Goal: Use online tool/utility: Utilize a website feature to perform a specific function

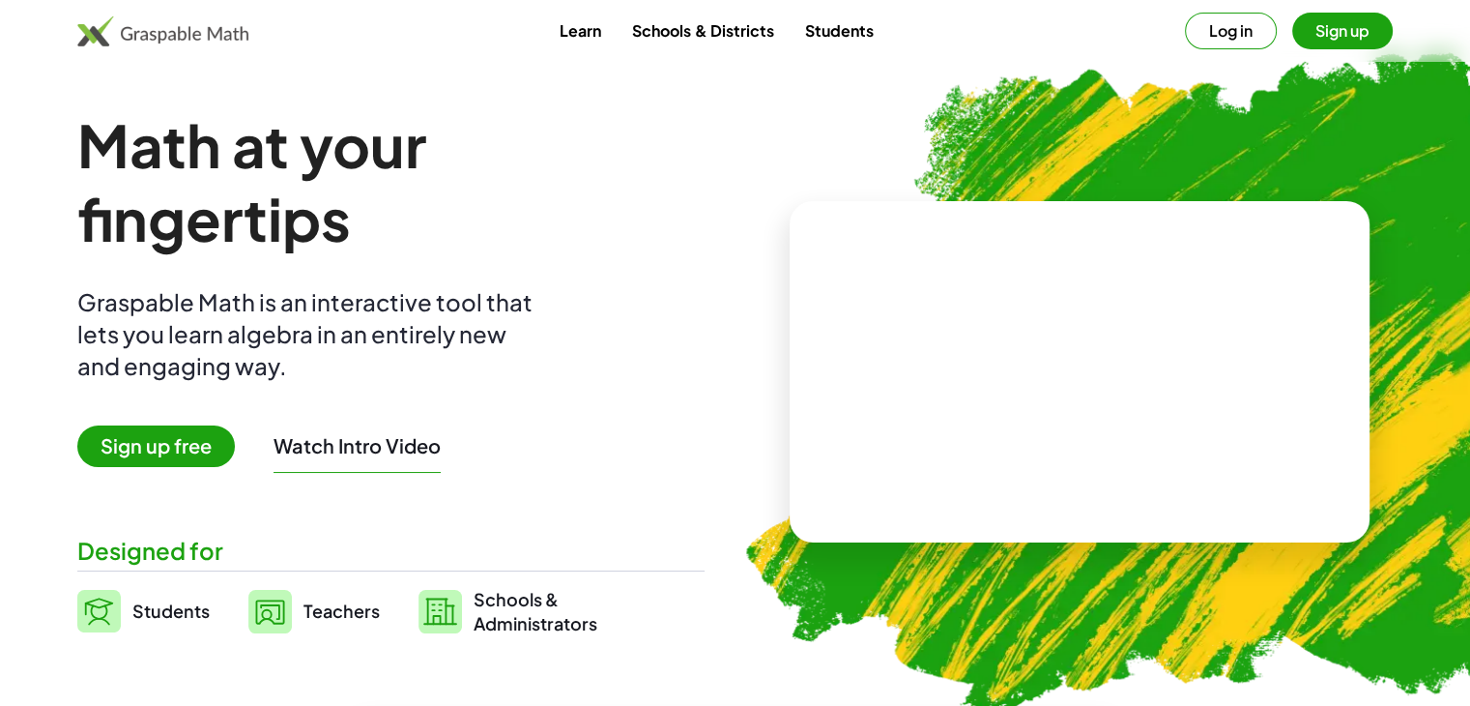
click at [1210, 32] on button "Log in" at bounding box center [1231, 31] width 92 height 37
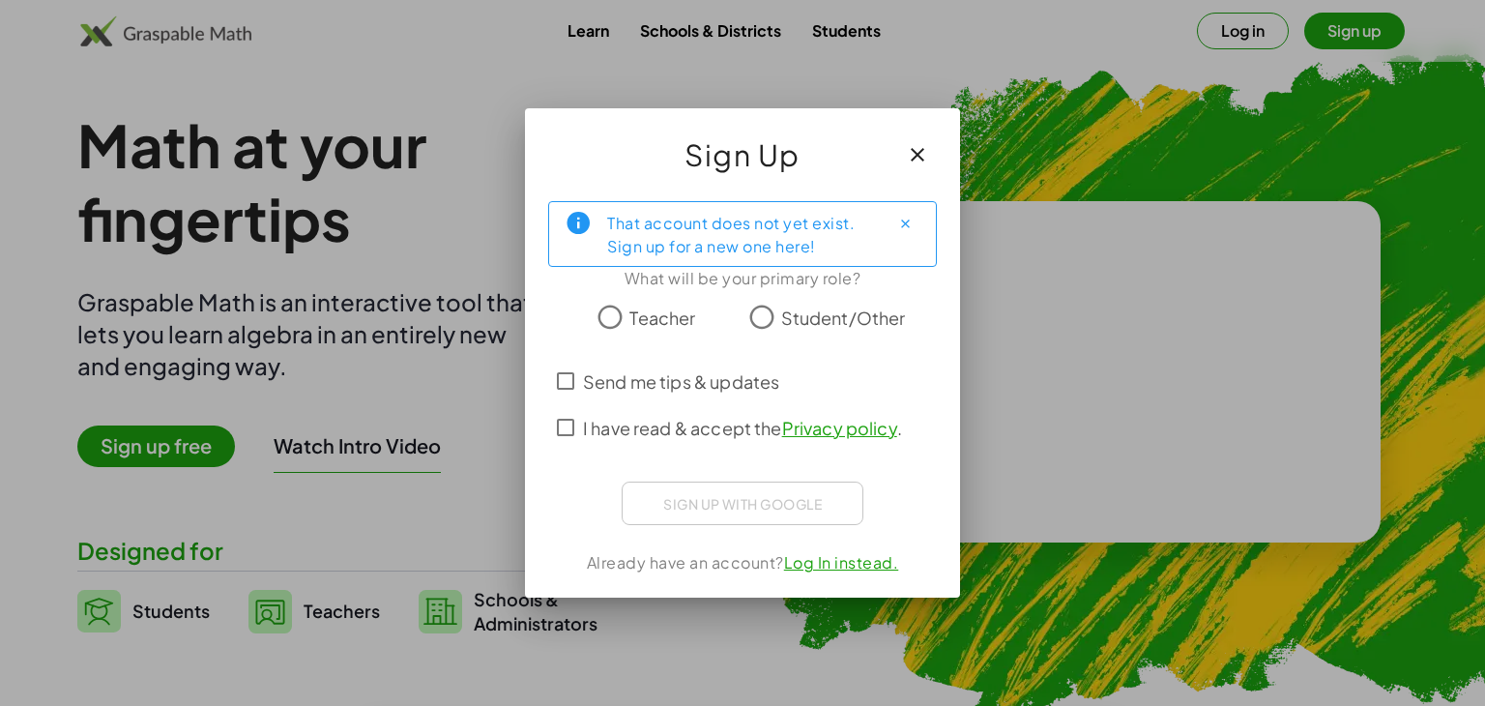
click at [804, 315] on span "Student/Other" at bounding box center [843, 317] width 125 height 26
click at [700, 386] on span "Send me tips & updates" at bounding box center [681, 381] width 196 height 26
click at [691, 440] on label "I have read & accept the Privacy policy ." at bounding box center [742, 427] width 319 height 46
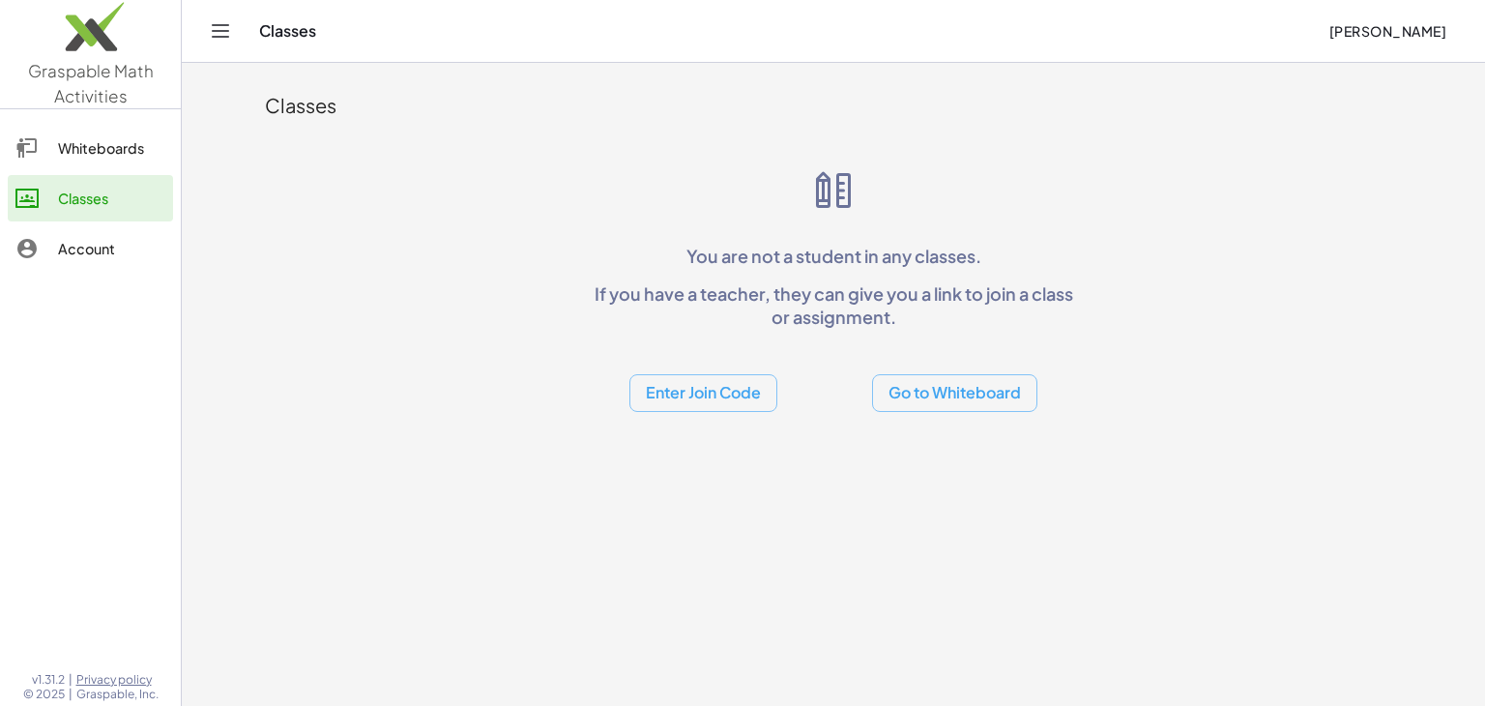
click at [73, 144] on div "Whiteboards" at bounding box center [111, 147] width 107 height 23
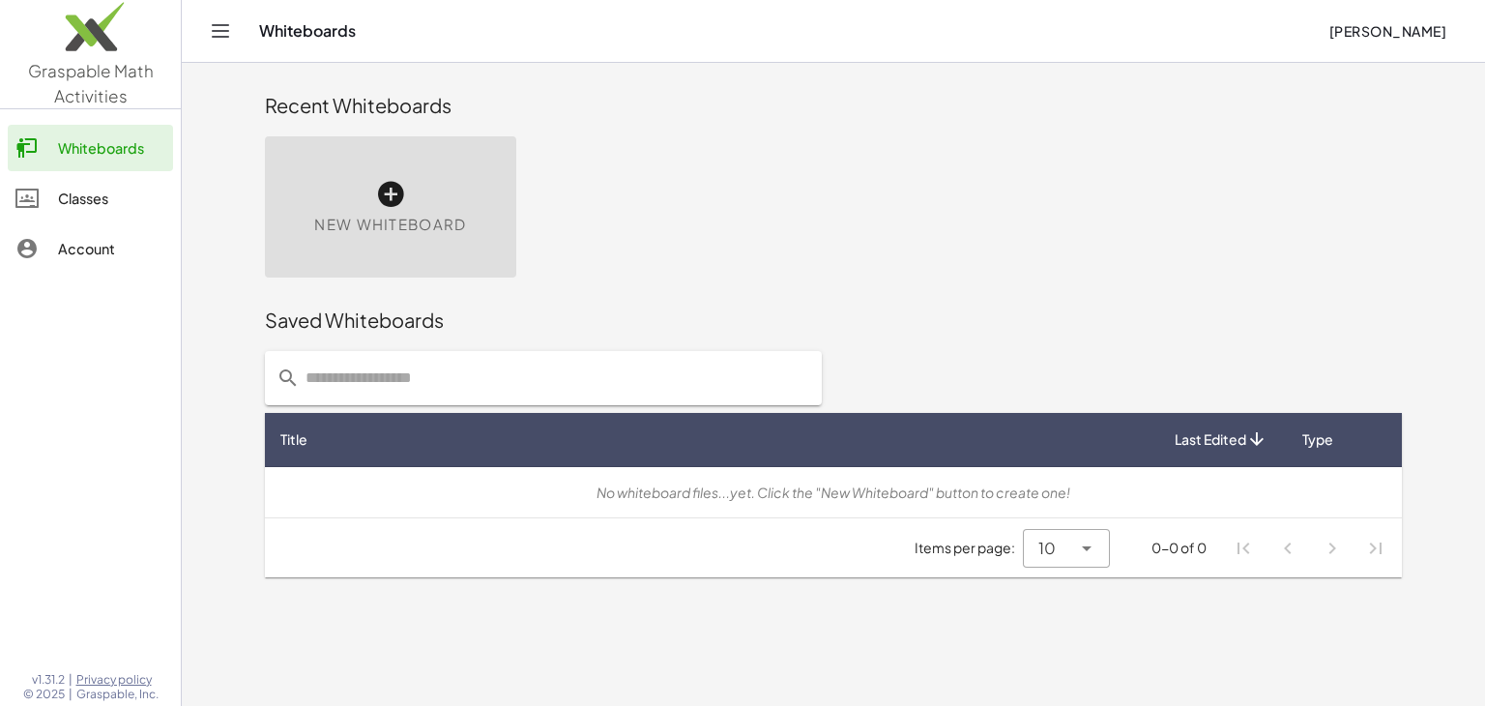
click at [406, 218] on span "New Whiteboard" at bounding box center [390, 225] width 152 height 22
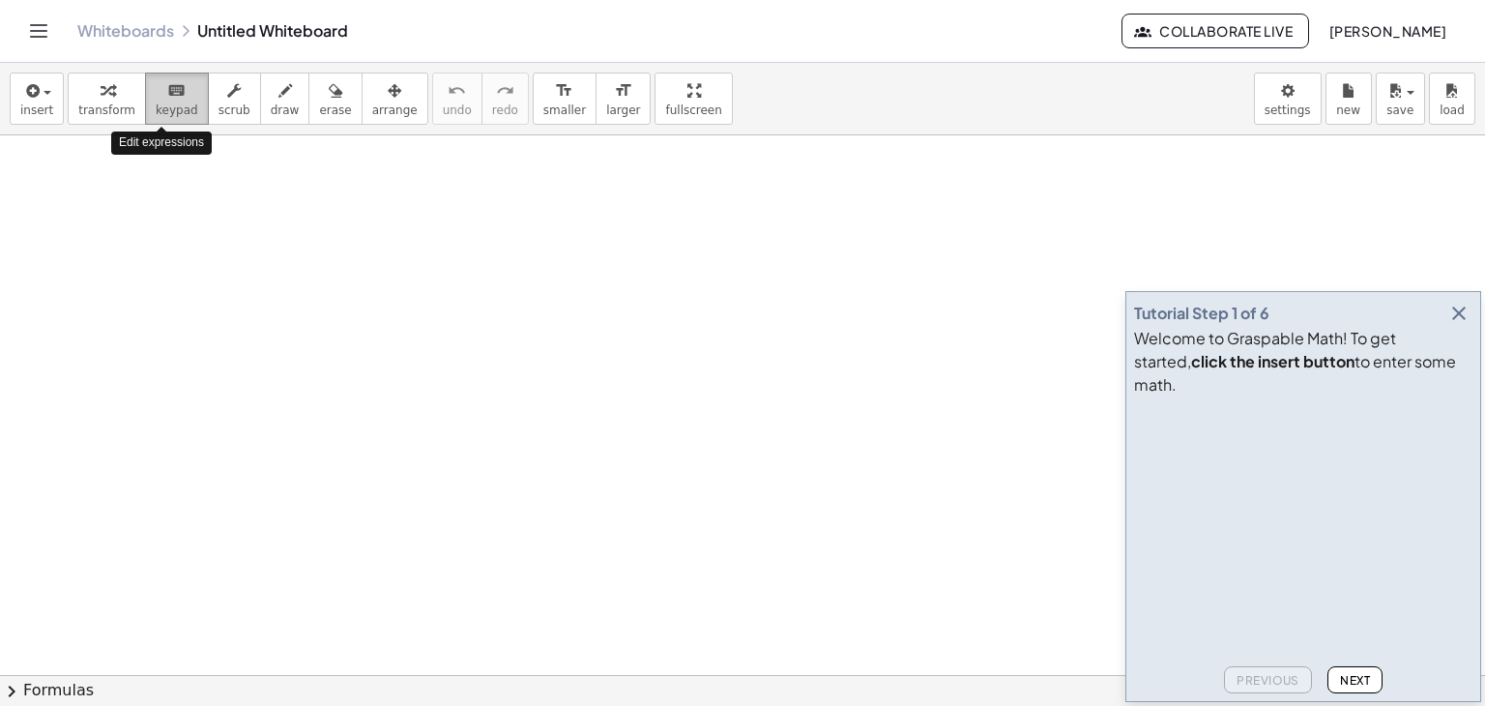
click at [167, 82] on icon "keyboard" at bounding box center [176, 90] width 18 height 23
click at [31, 110] on span "insert" at bounding box center [36, 110] width 33 height 14
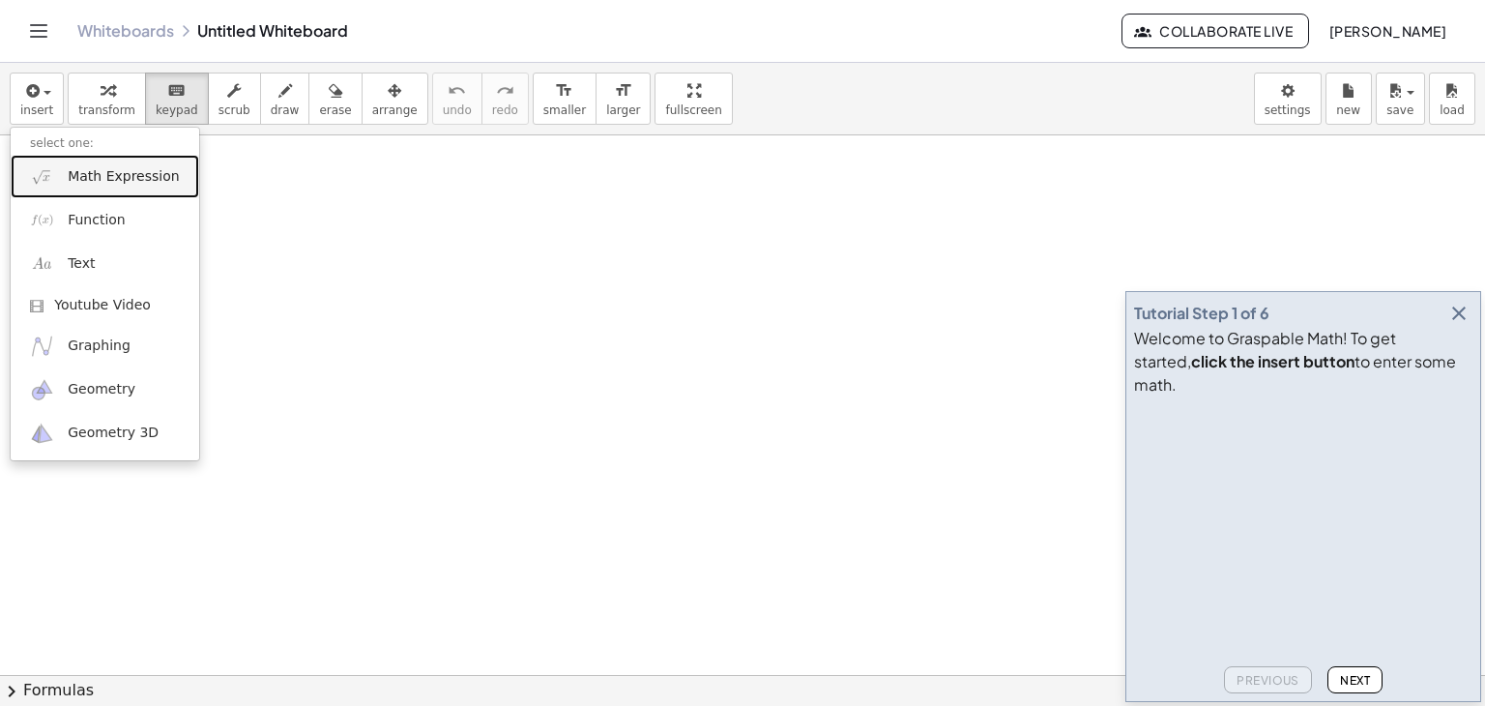
click at [89, 186] on link "Math Expression" at bounding box center [105, 176] width 188 height 43
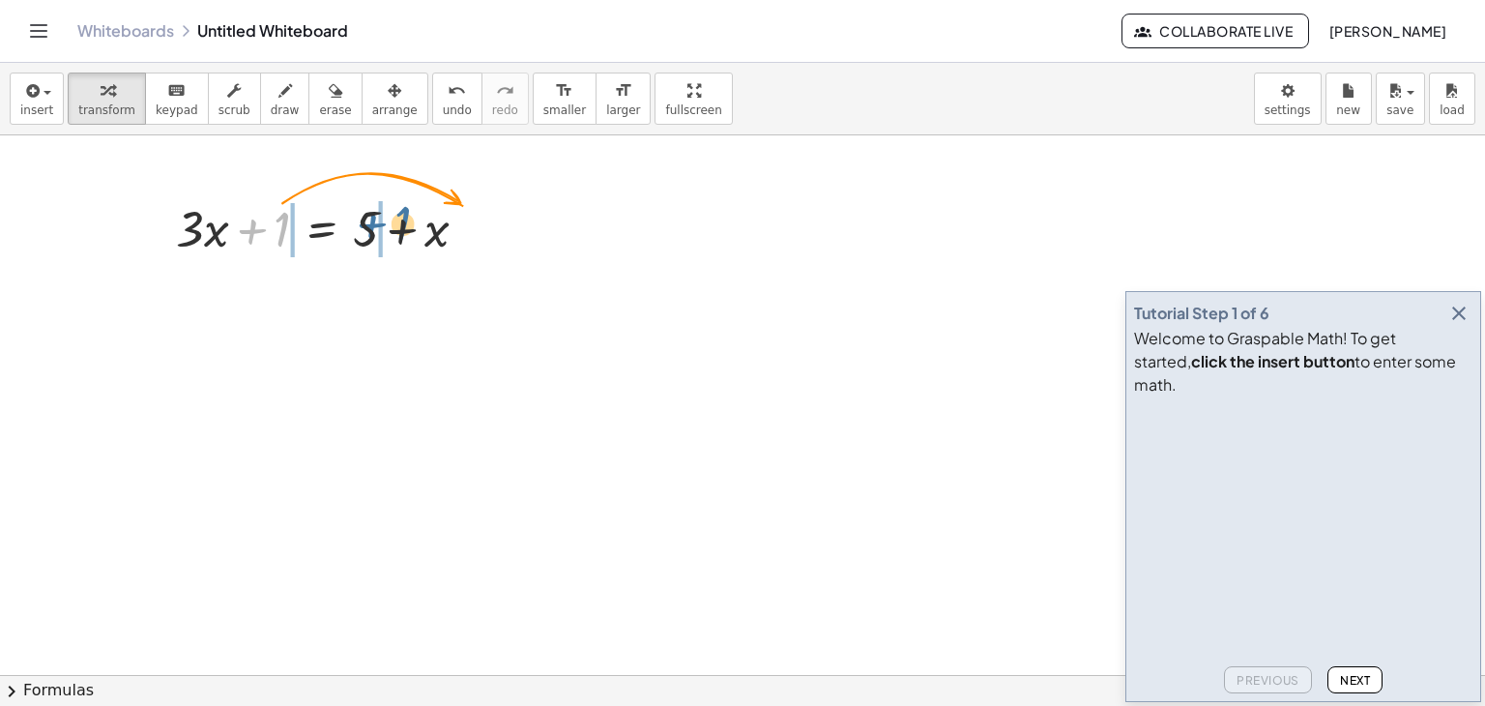
drag, startPoint x: 246, startPoint y: 237, endPoint x: 361, endPoint y: 236, distance: 114.1
click at [361, 236] on div at bounding box center [329, 227] width 326 height 66
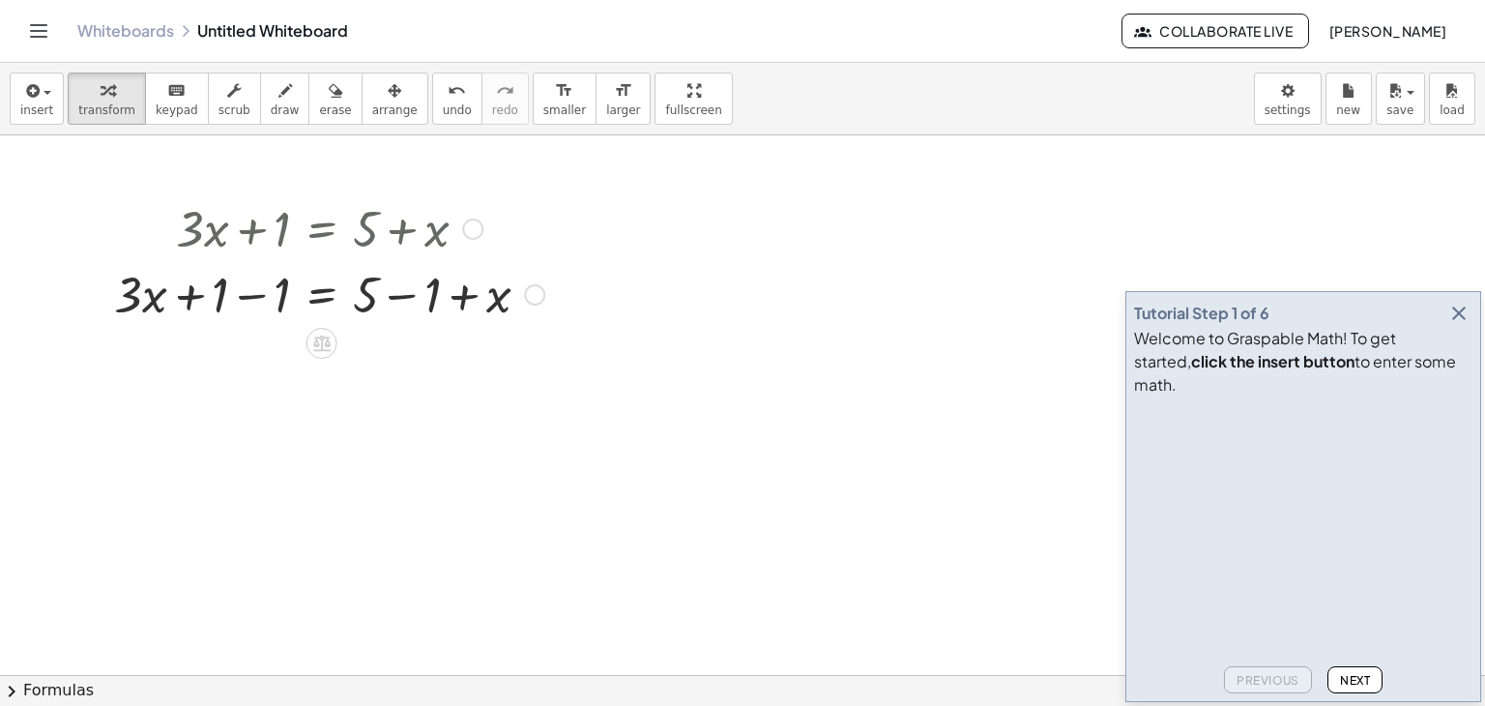
click at [399, 293] on div at bounding box center [328, 293] width 449 height 66
click at [399, 293] on div at bounding box center [298, 293] width 389 height 66
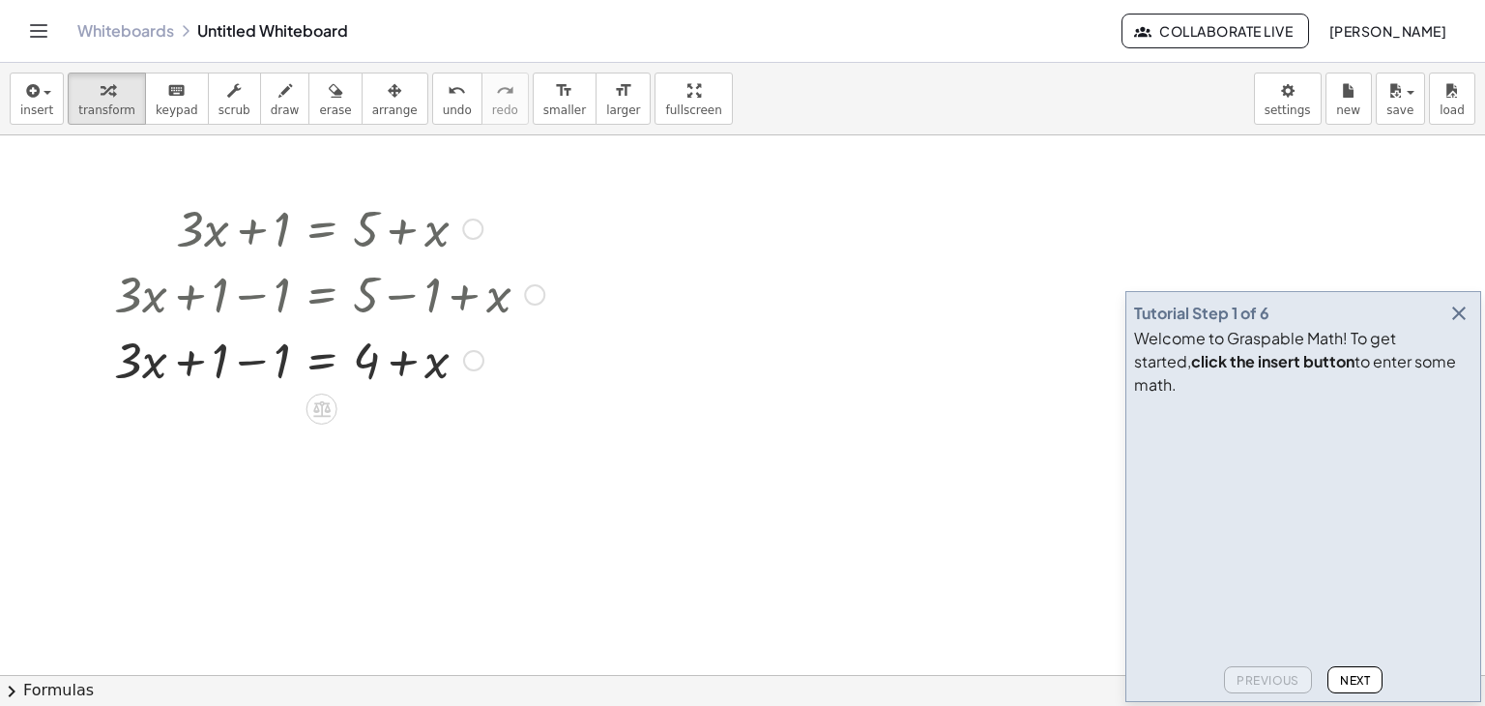
click at [258, 365] on div at bounding box center [328, 359] width 449 height 66
drag, startPoint x: 403, startPoint y: 355, endPoint x: 267, endPoint y: 351, distance: 136.3
click at [267, 351] on div at bounding box center [328, 359] width 449 height 66
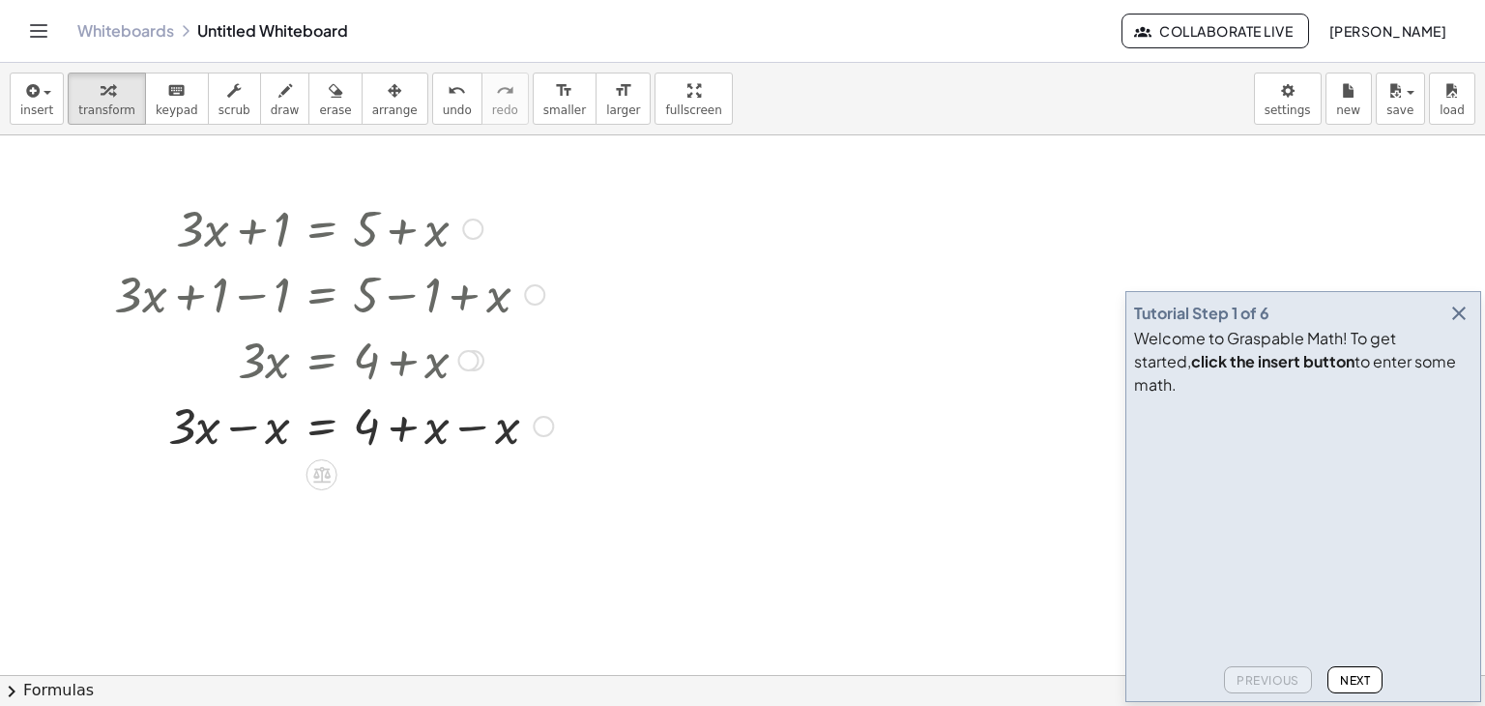
click at [460, 429] on div at bounding box center [333, 424] width 458 height 66
click at [460, 429] on div at bounding box center [328, 424] width 449 height 66
click at [229, 496] on div at bounding box center [333, 490] width 458 height 66
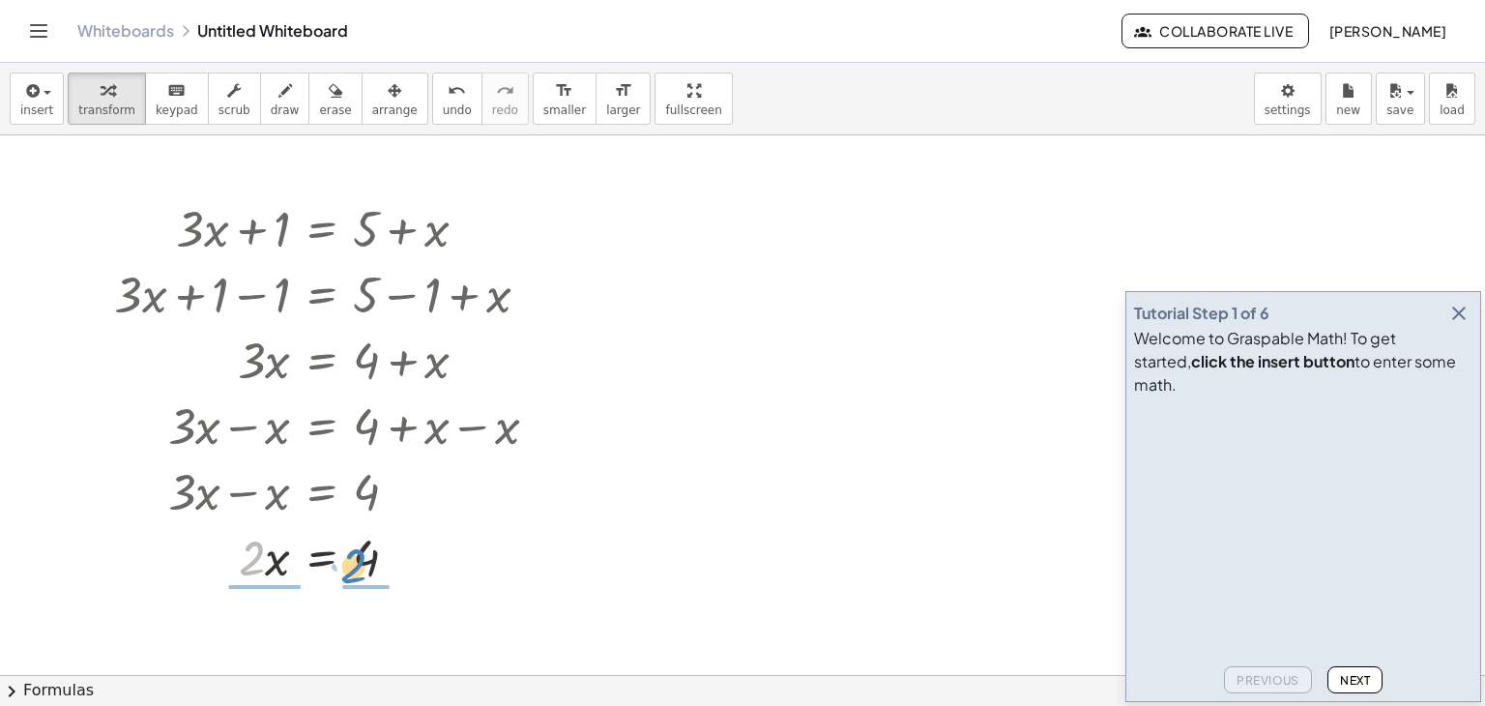
drag, startPoint x: 242, startPoint y: 553, endPoint x: 345, endPoint y: 560, distance: 103.6
click at [345, 560] on div at bounding box center [333, 556] width 458 height 66
click at [271, 555] on div at bounding box center [333, 555] width 458 height 97
click at [367, 561] on div at bounding box center [333, 555] width 458 height 97
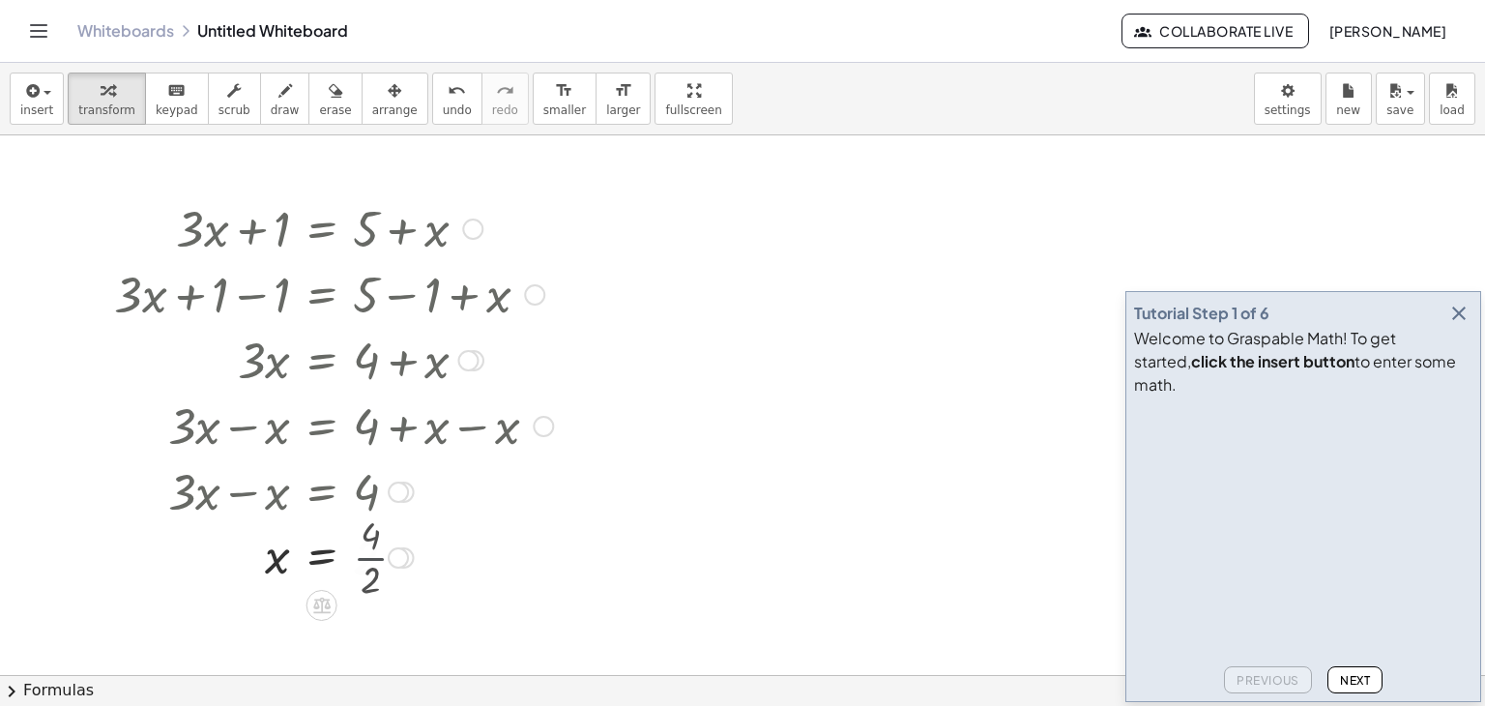
click at [367, 561] on div at bounding box center [333, 556] width 458 height 64
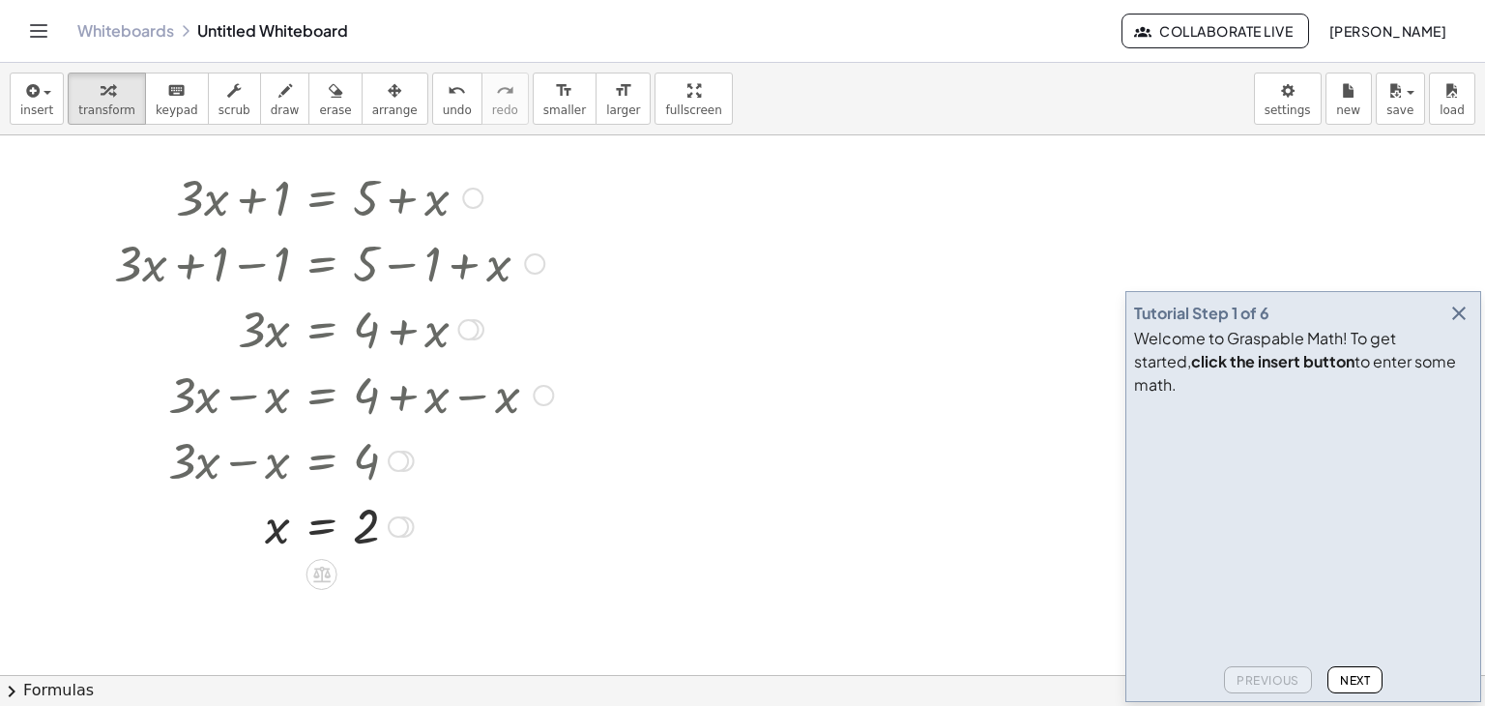
scroll to position [35, 0]
